Goal: Task Accomplishment & Management: Use online tool/utility

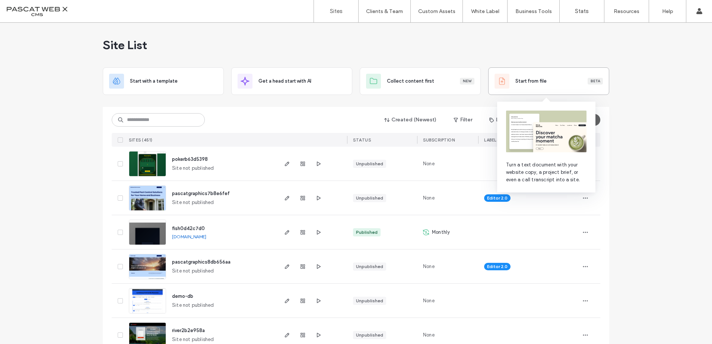
click at [528, 80] on span "Start from file" at bounding box center [530, 80] width 31 height 7
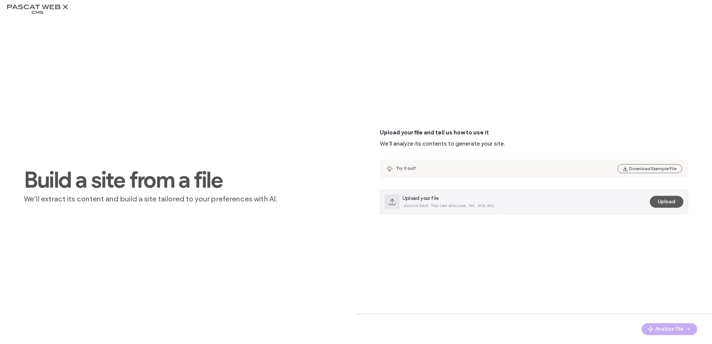
click at [661, 203] on button "Upload" at bounding box center [667, 202] width 34 height 12
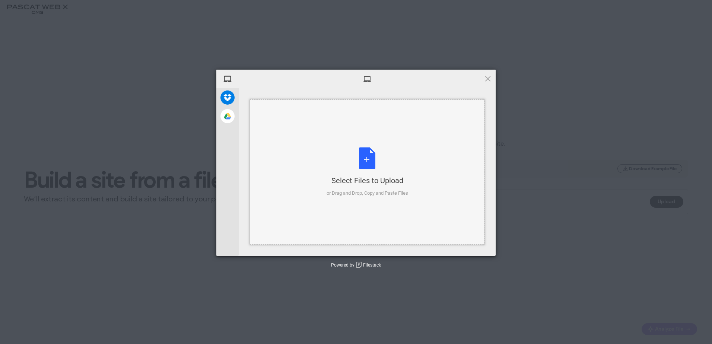
click at [352, 147] on div "Select Files to Upload or Drag and Drop, Copy and Paste Files" at bounding box center [367, 171] width 235 height 145
click at [367, 171] on div "Select Files to Upload or Drag and Drop, Copy and Paste Files" at bounding box center [367, 172] width 82 height 50
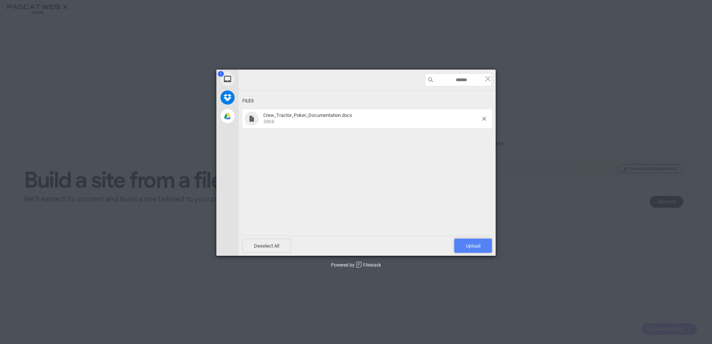
click at [467, 245] on span "Upload 1" at bounding box center [473, 246] width 15 height 6
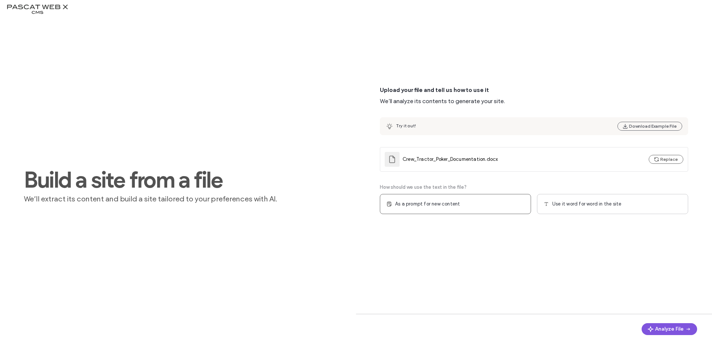
click at [670, 329] on button "Analyze File" at bounding box center [668, 329] width 55 height 12
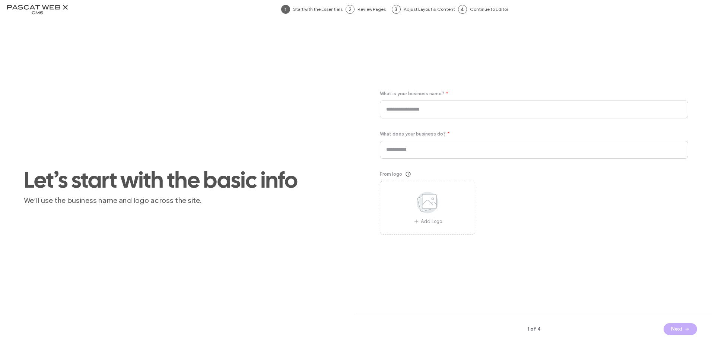
type input "**********"
click at [682, 330] on button "Next" at bounding box center [680, 329] width 34 height 12
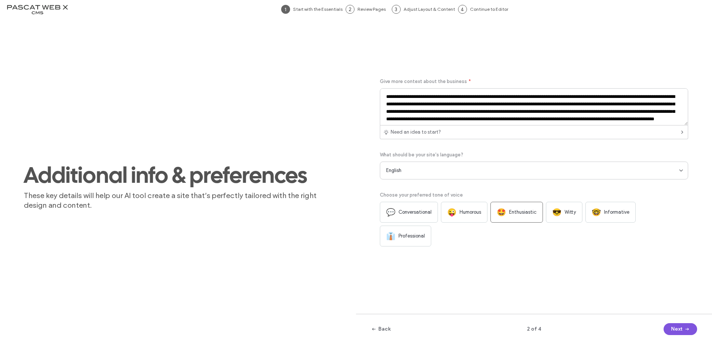
click at [682, 331] on button "Next" at bounding box center [680, 329] width 34 height 12
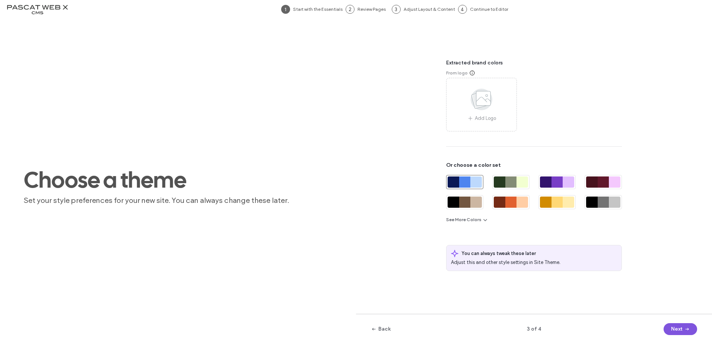
click at [682, 331] on button "Next" at bounding box center [680, 329] width 34 height 12
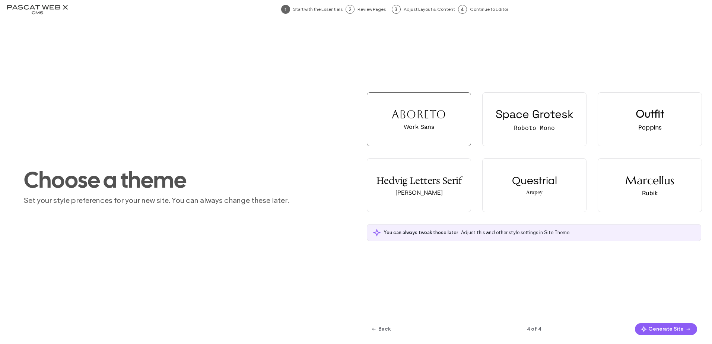
click at [682, 331] on button "Generate Site" at bounding box center [666, 329] width 62 height 12
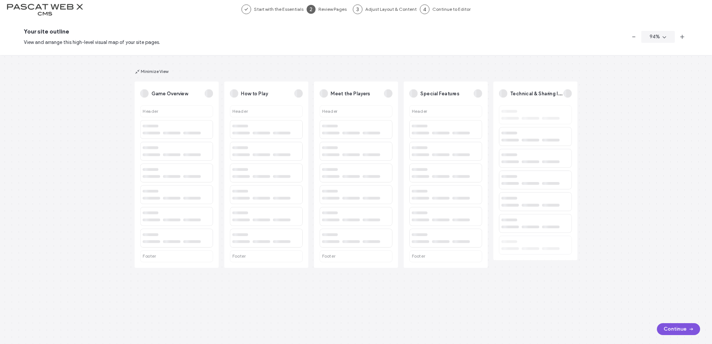
click at [671, 331] on button "Continue" at bounding box center [678, 329] width 43 height 12
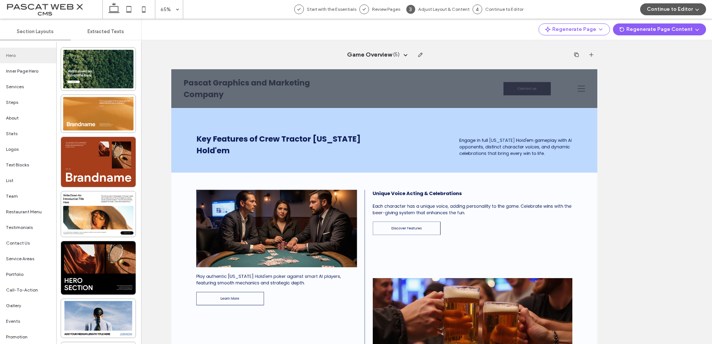
click at [672, 7] on button "Continue to Editor" at bounding box center [673, 9] width 66 height 12
click at [656, 31] on span "With All Pages" at bounding box center [657, 31] width 31 height 7
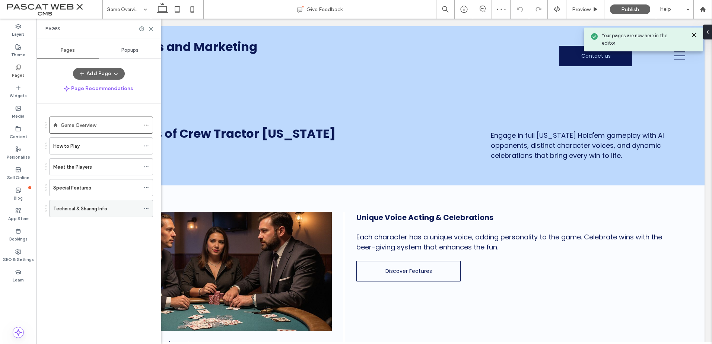
click at [78, 209] on label "Technical & Sharing Info" at bounding box center [80, 208] width 54 height 13
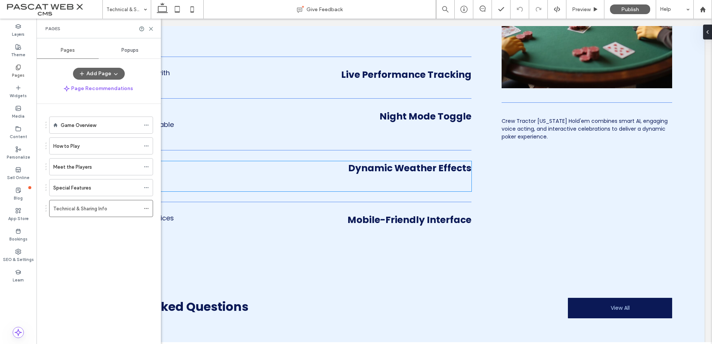
scroll to position [808, 0]
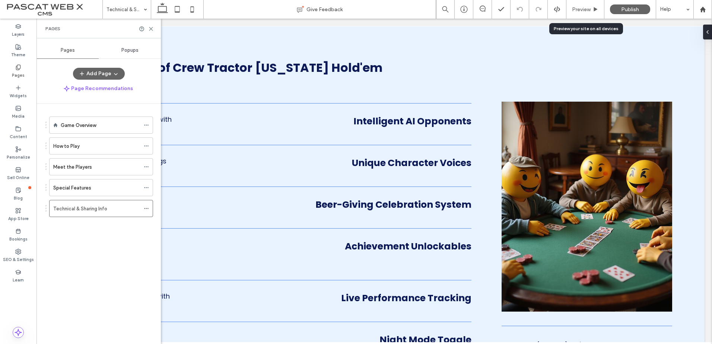
click at [593, 11] on icon at bounding box center [596, 10] width 6 height 6
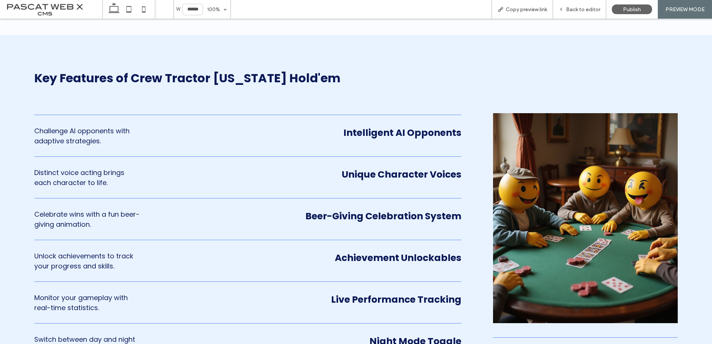
scroll to position [804, 0]
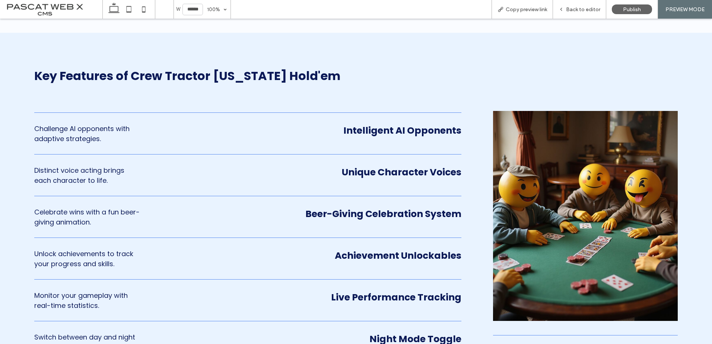
click at [111, 129] on span "Challenge AI opponents with adaptive strategies." at bounding box center [81, 133] width 95 height 19
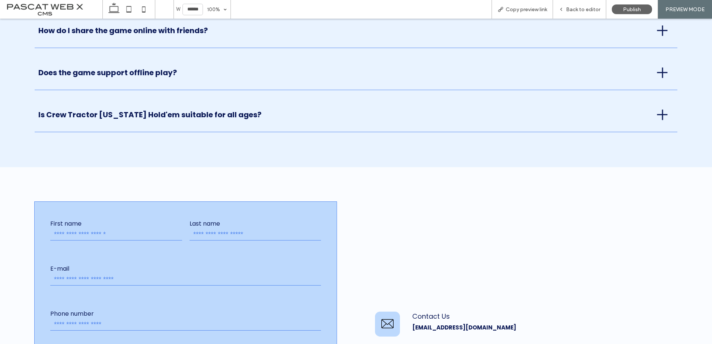
scroll to position [1400, 0]
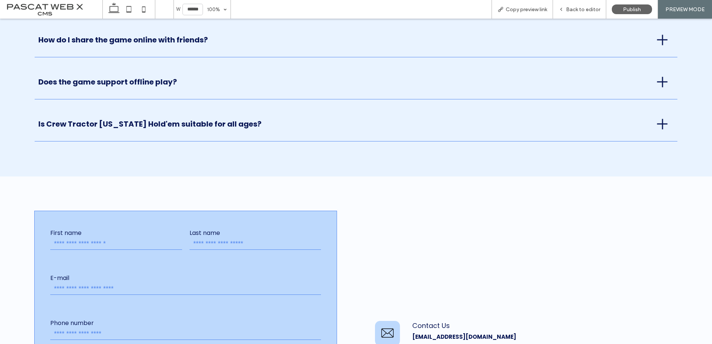
click at [187, 76] on span "Does the game support offline play?" at bounding box center [342, 81] width 609 height 11
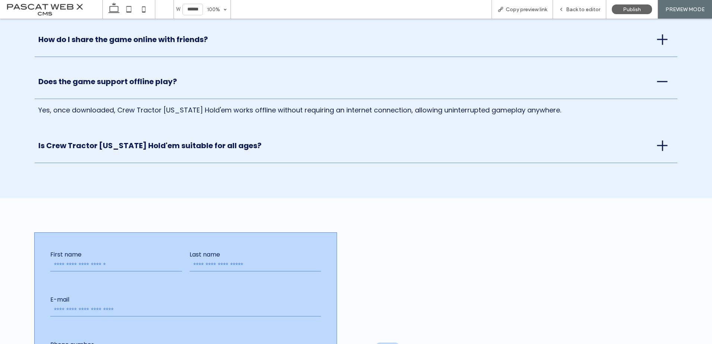
scroll to position [1378, 0]
click at [206, 143] on span "Is Crew Tractor Texas Hold'em suitable for all ages?" at bounding box center [342, 145] width 609 height 11
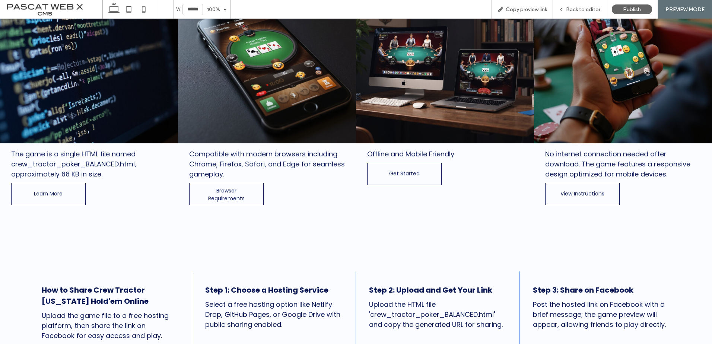
scroll to position [373, 0]
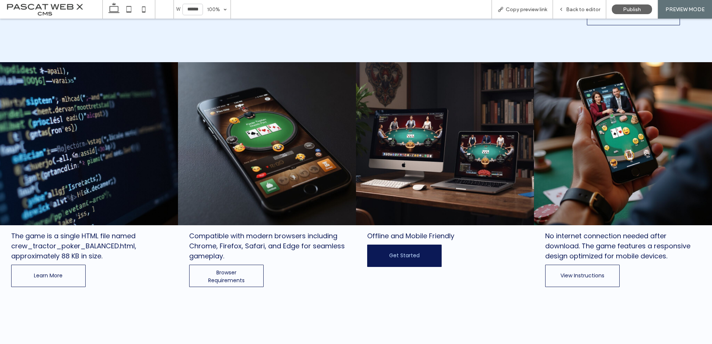
click at [392, 256] on span "Get Started" at bounding box center [404, 255] width 45 height 15
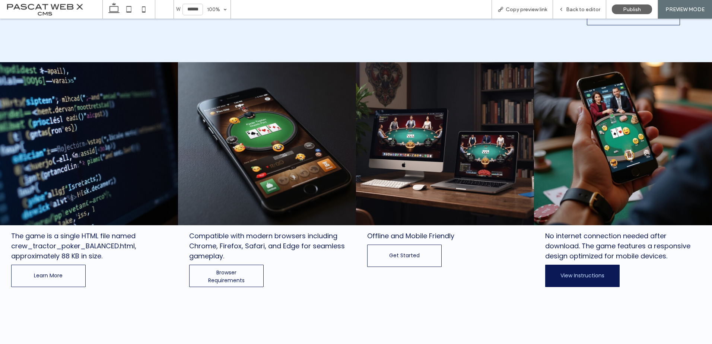
click at [566, 273] on span "View Instructions" at bounding box center [582, 275] width 59 height 15
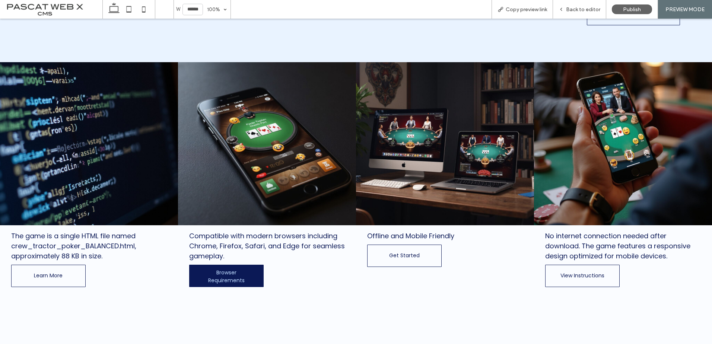
click at [235, 275] on span "Browser Requirements" at bounding box center [226, 276] width 72 height 23
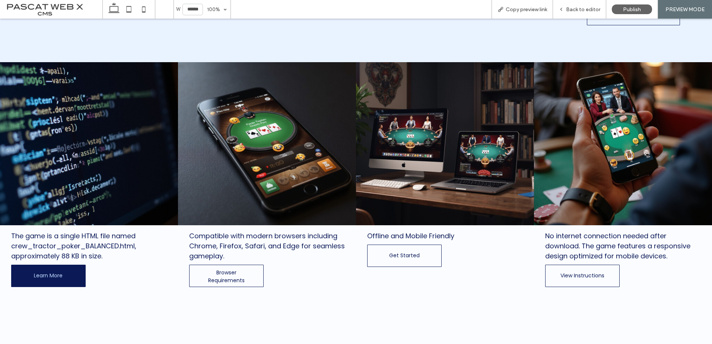
click at [42, 268] on span "Learn More" at bounding box center [48, 275] width 44 height 15
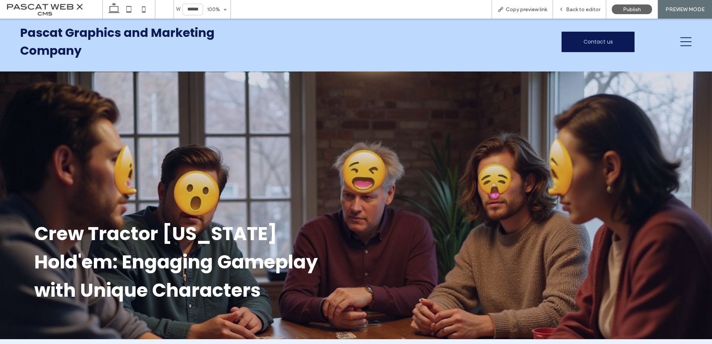
scroll to position [0, 0]
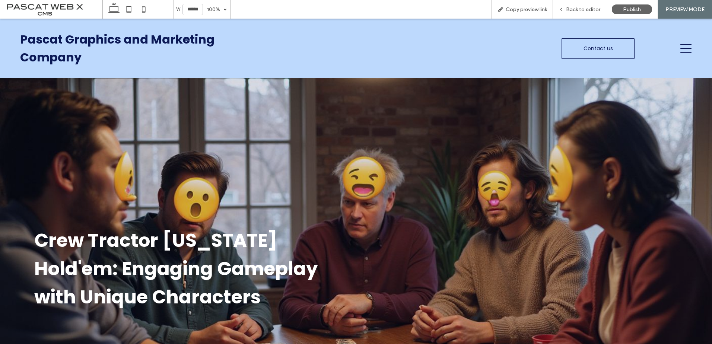
click at [587, 50] on span "Contact us" at bounding box center [597, 49] width 29 height 8
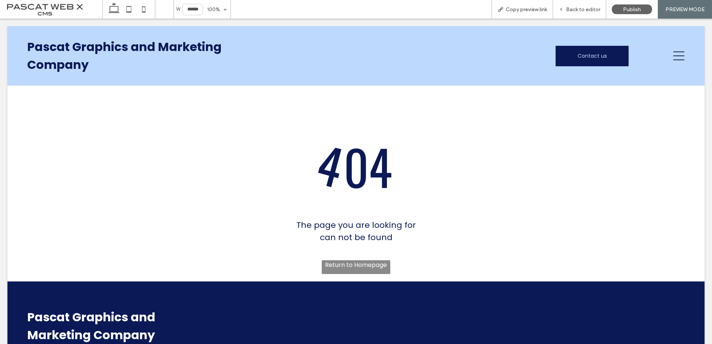
click at [587, 11] on div at bounding box center [356, 172] width 712 height 344
click at [582, 12] on div at bounding box center [356, 172] width 712 height 344
click at [568, 9] on div at bounding box center [356, 172] width 712 height 344
click at [116, 7] on div at bounding box center [356, 172] width 712 height 344
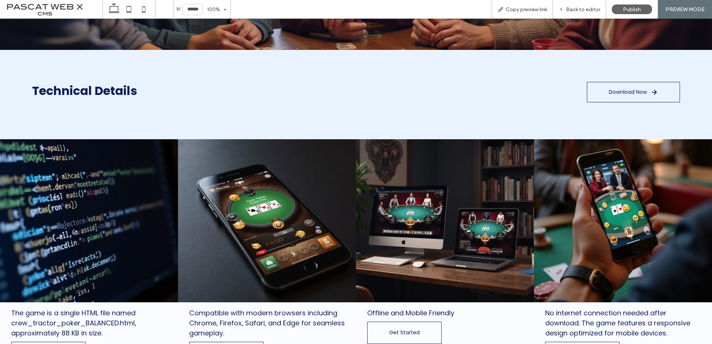
scroll to position [298, 0]
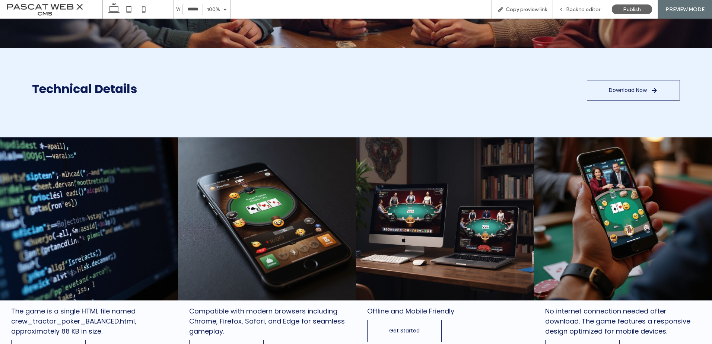
click at [423, 215] on link at bounding box center [445, 218] width 178 height 163
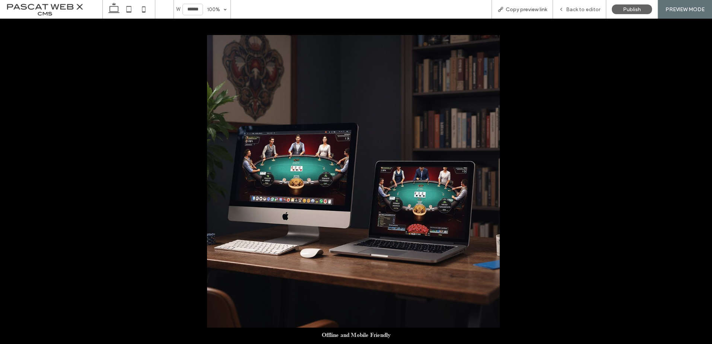
click at [581, 9] on span "Back to editor" at bounding box center [583, 9] width 34 height 6
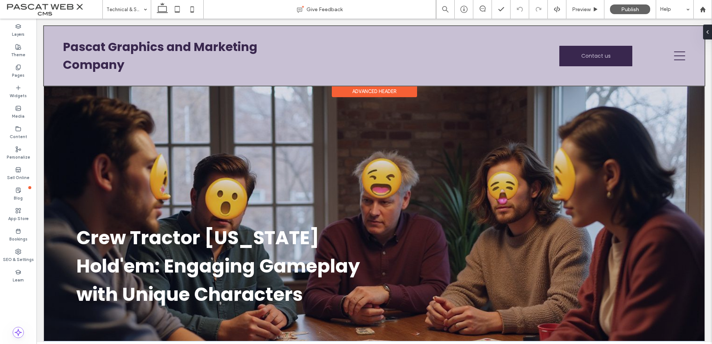
click at [107, 53] on div at bounding box center [374, 56] width 660 height 60
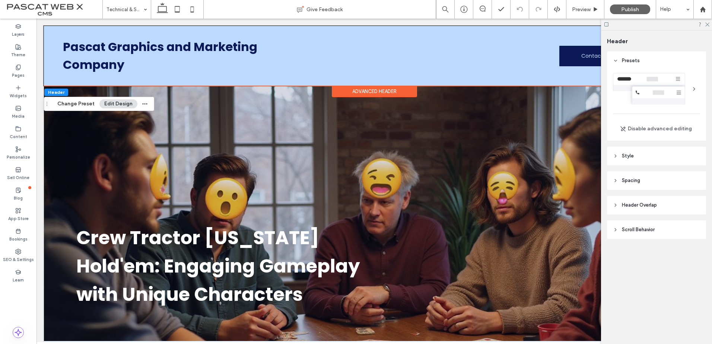
click at [194, 10] on icon at bounding box center [192, 9] width 15 height 15
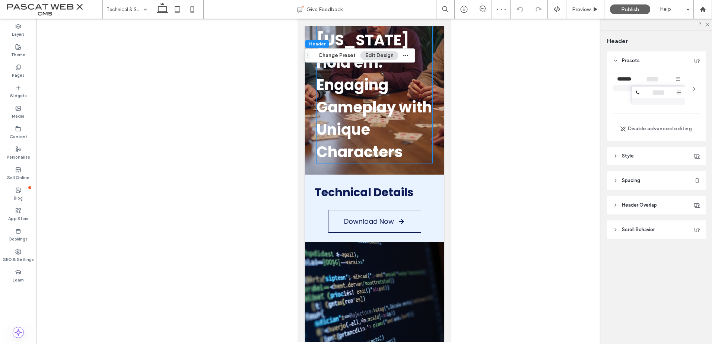
scroll to position [122, 0]
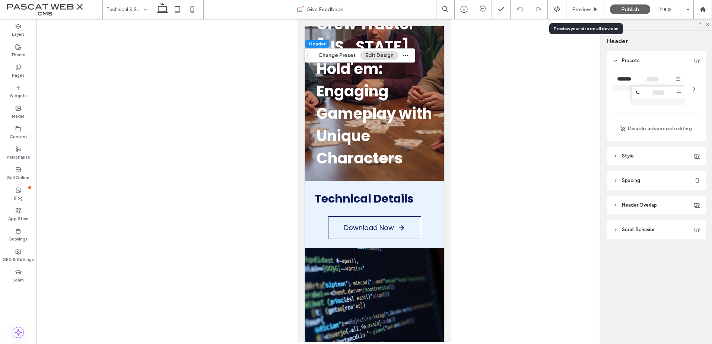
click at [576, 7] on span "Preview" at bounding box center [581, 9] width 19 height 6
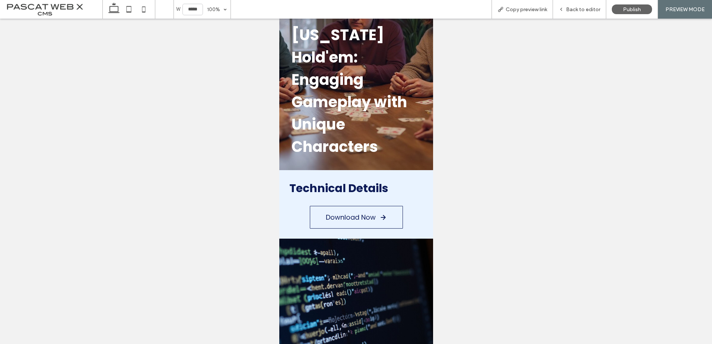
scroll to position [105, 0]
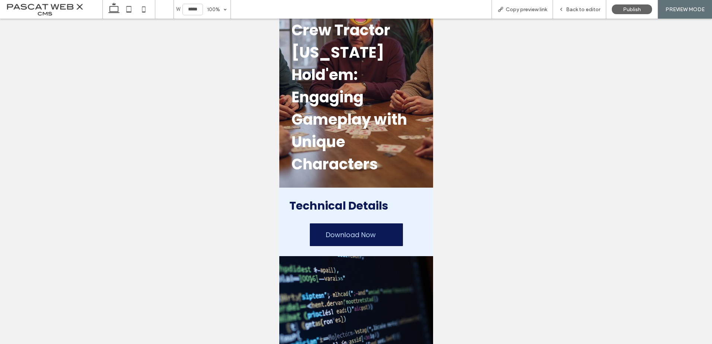
click at [352, 230] on span "Download Now" at bounding box center [350, 235] width 50 height 10
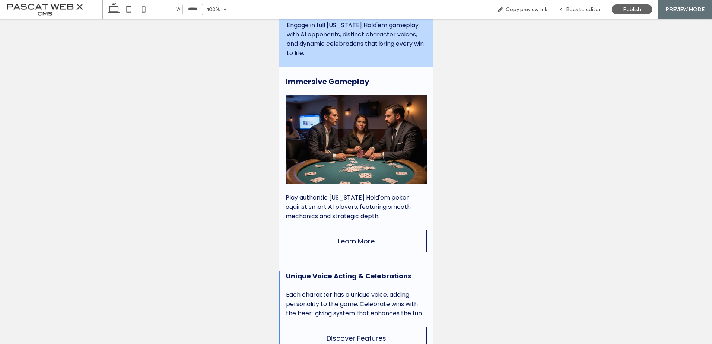
scroll to position [186, 0]
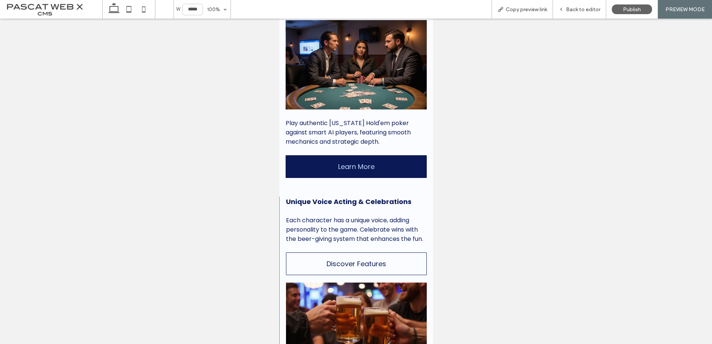
click at [353, 155] on link "Learn More" at bounding box center [355, 166] width 141 height 23
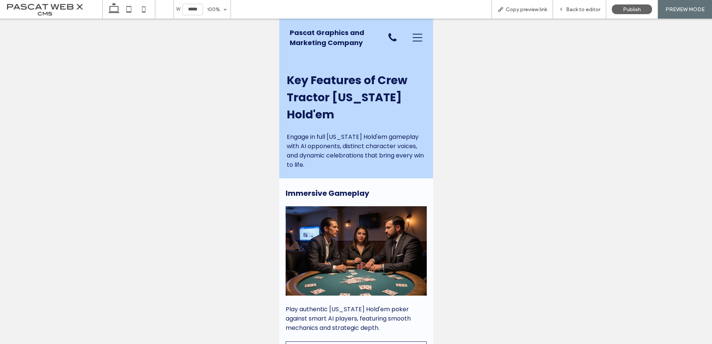
scroll to position [0, 0]
click at [567, 9] on div "Back to editor" at bounding box center [579, 9] width 53 height 6
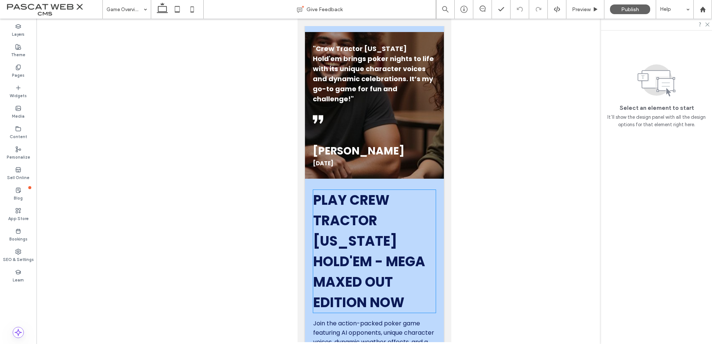
scroll to position [1117, 0]
